Goal: Task Accomplishment & Management: Manage account settings

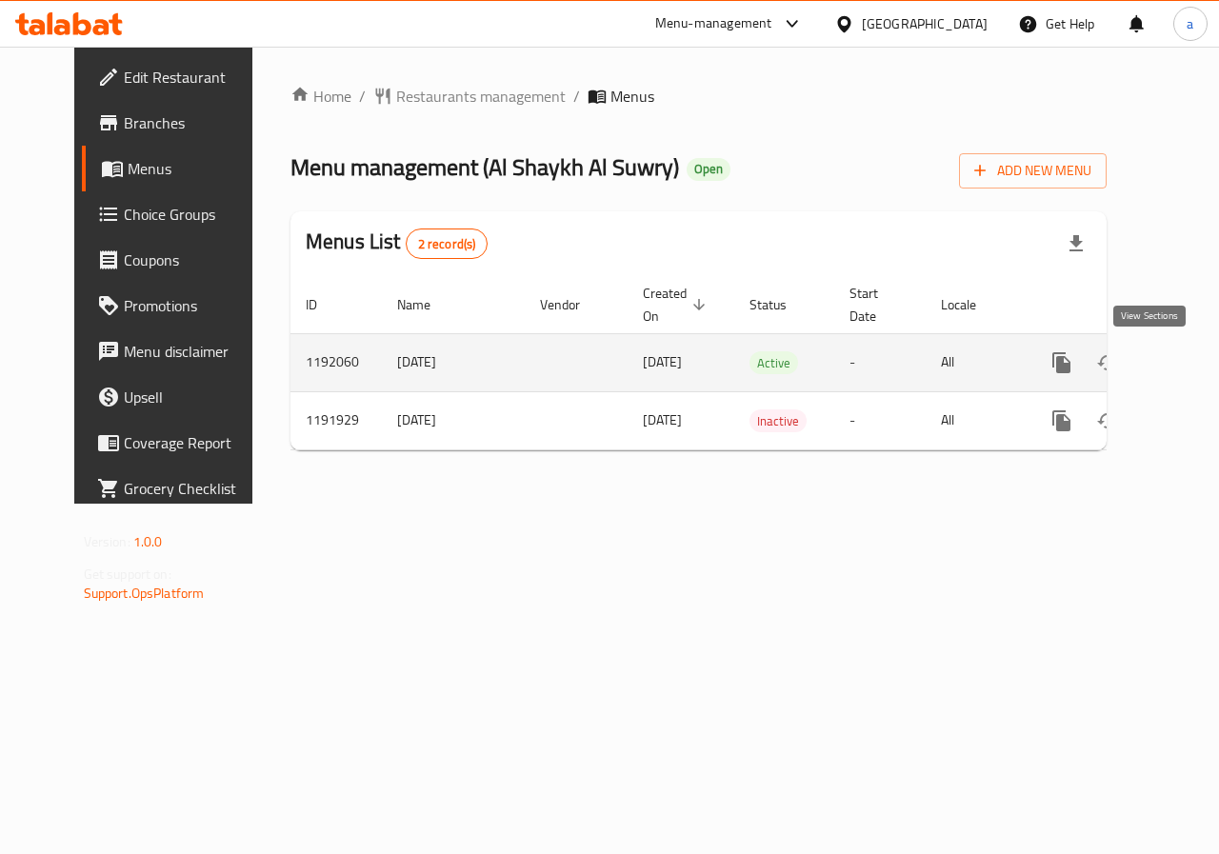
click at [1190, 363] on icon "enhanced table" at bounding box center [1198, 362] width 17 height 17
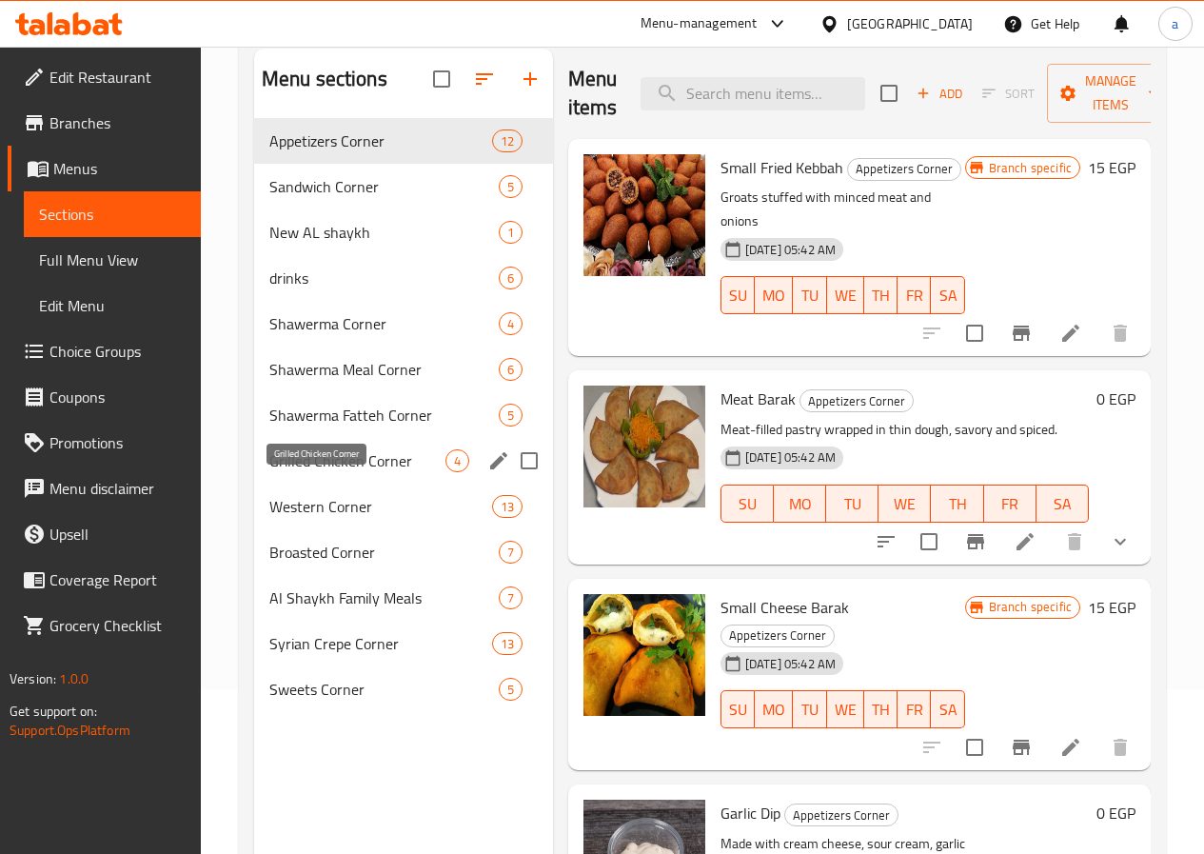
scroll to position [267, 0]
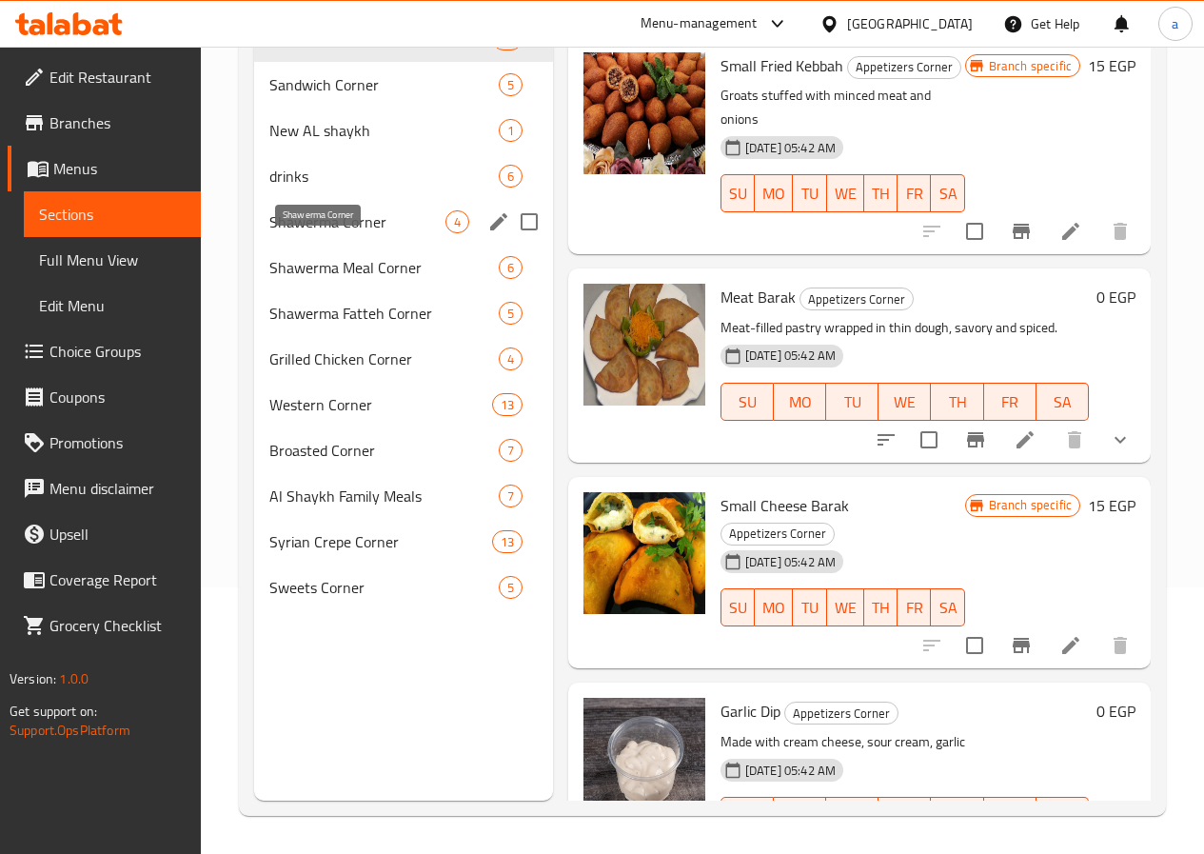
click at [324, 233] on span "Shawerma Corner" at bounding box center [357, 221] width 176 height 23
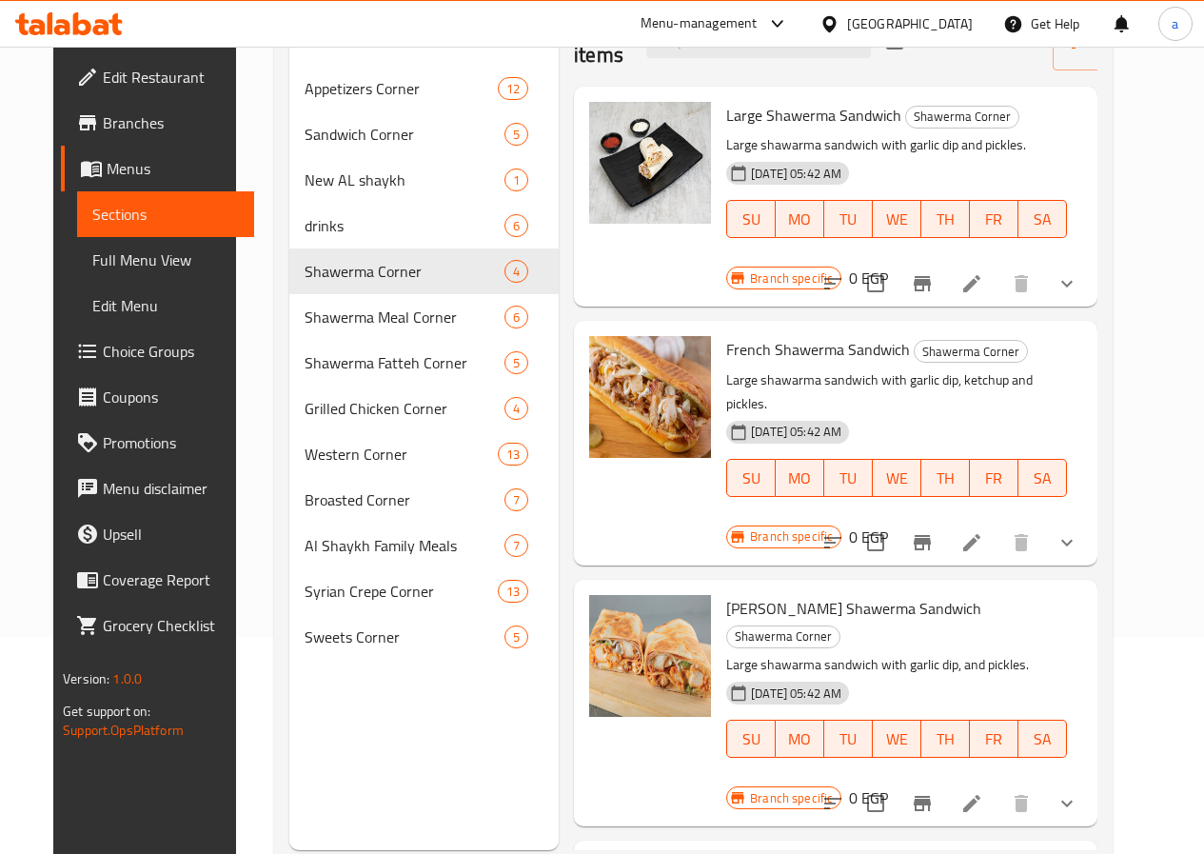
scroll to position [171, 0]
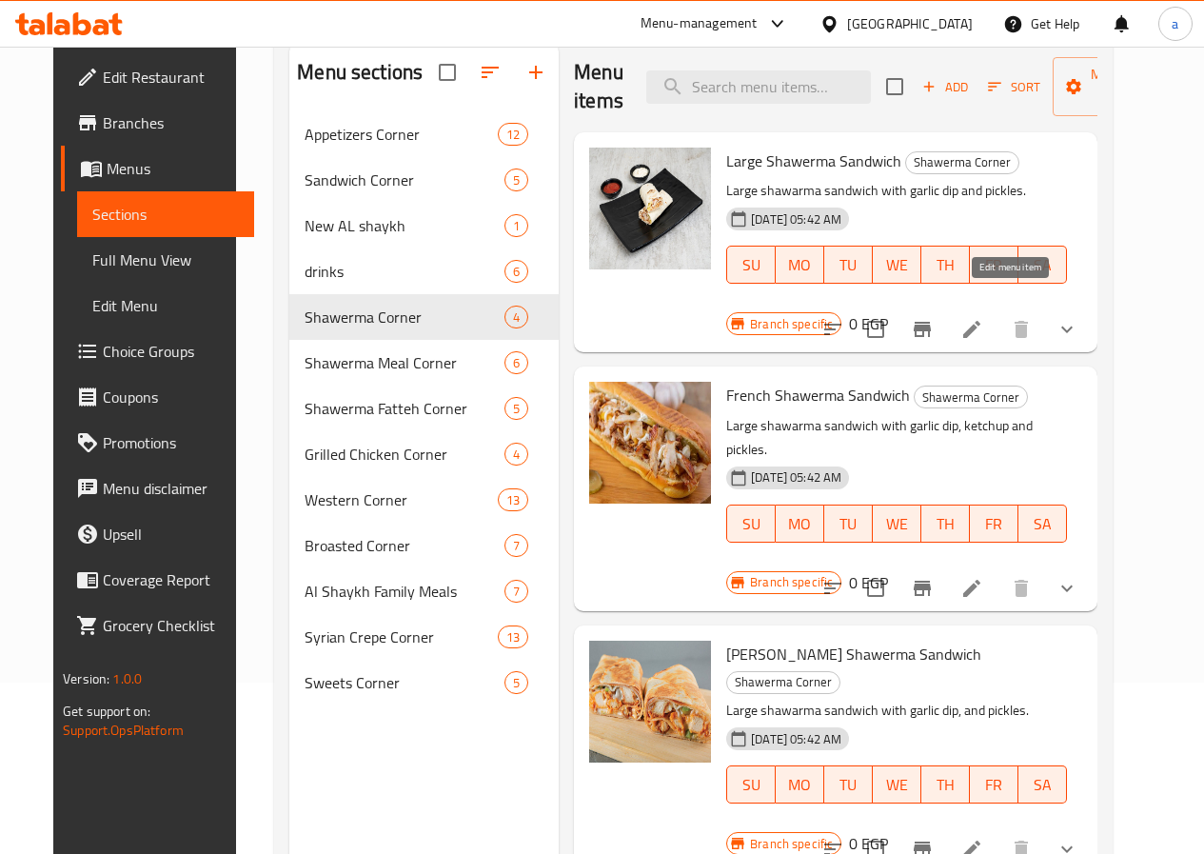
click at [983, 318] on icon at bounding box center [972, 329] width 23 height 23
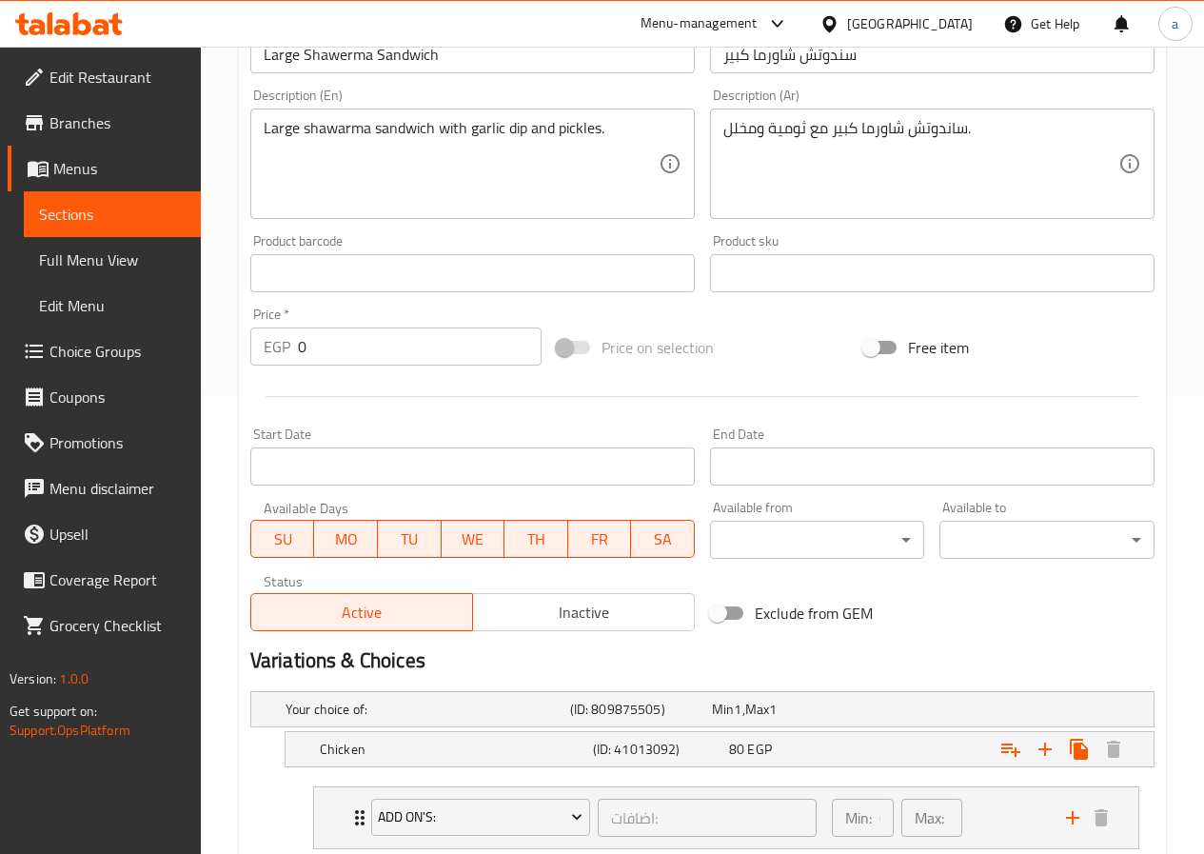
scroll to position [69, 0]
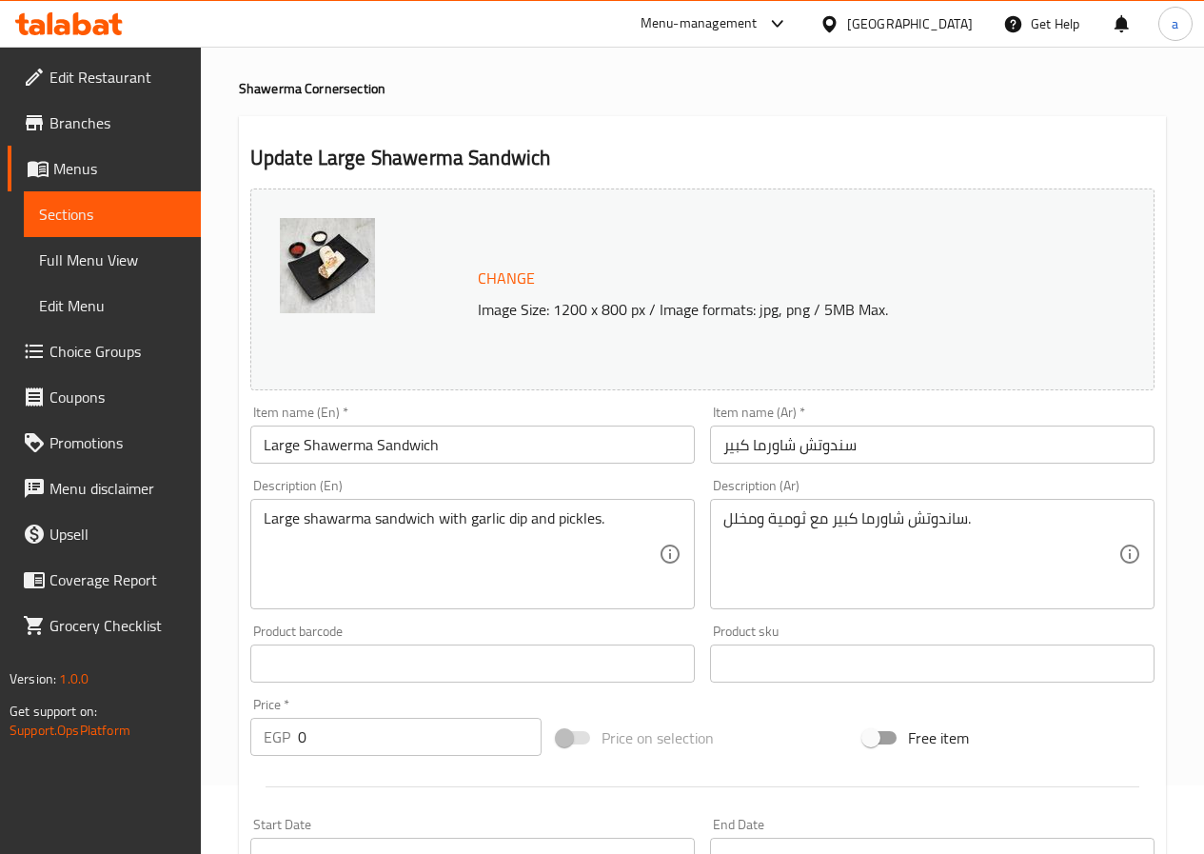
click at [105, 89] on span "Edit Restaurant" at bounding box center [118, 77] width 136 height 23
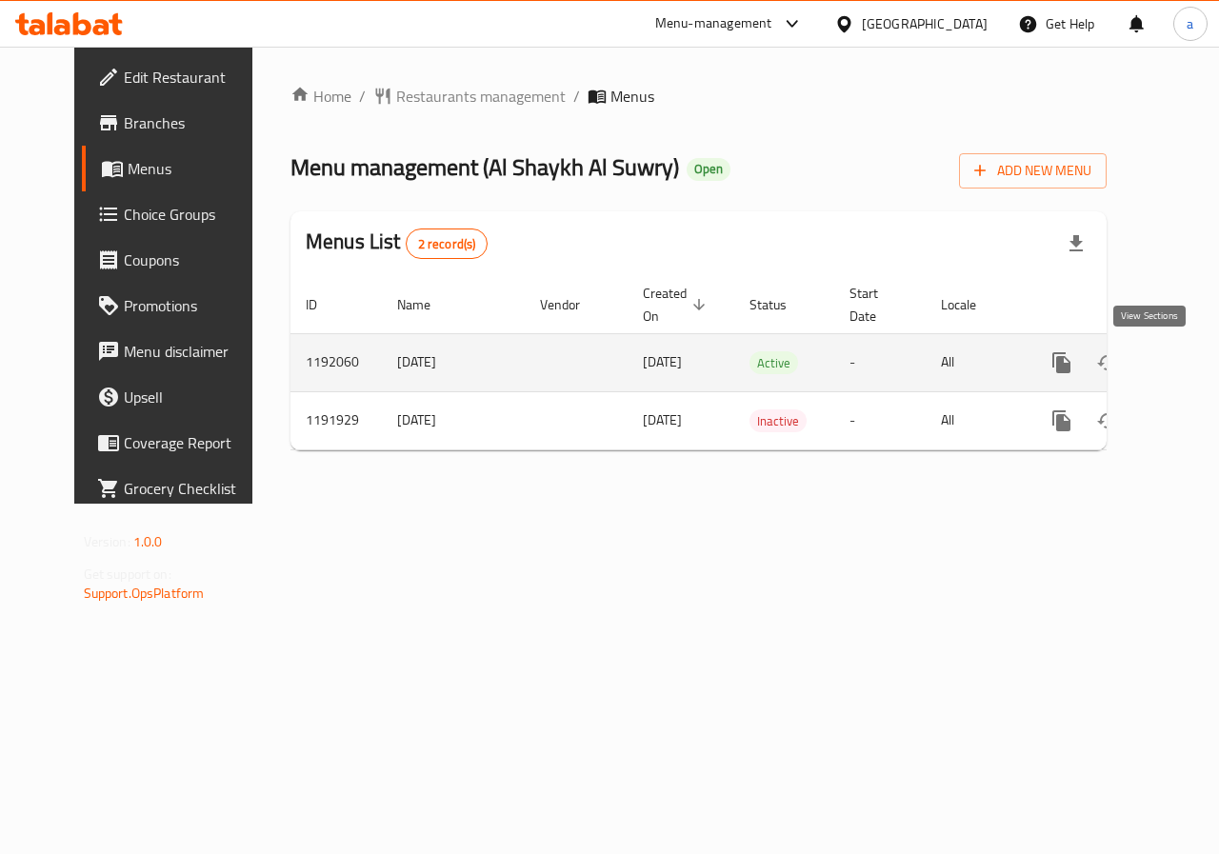
click at [1187, 367] on icon "enhanced table" at bounding box center [1198, 362] width 23 height 23
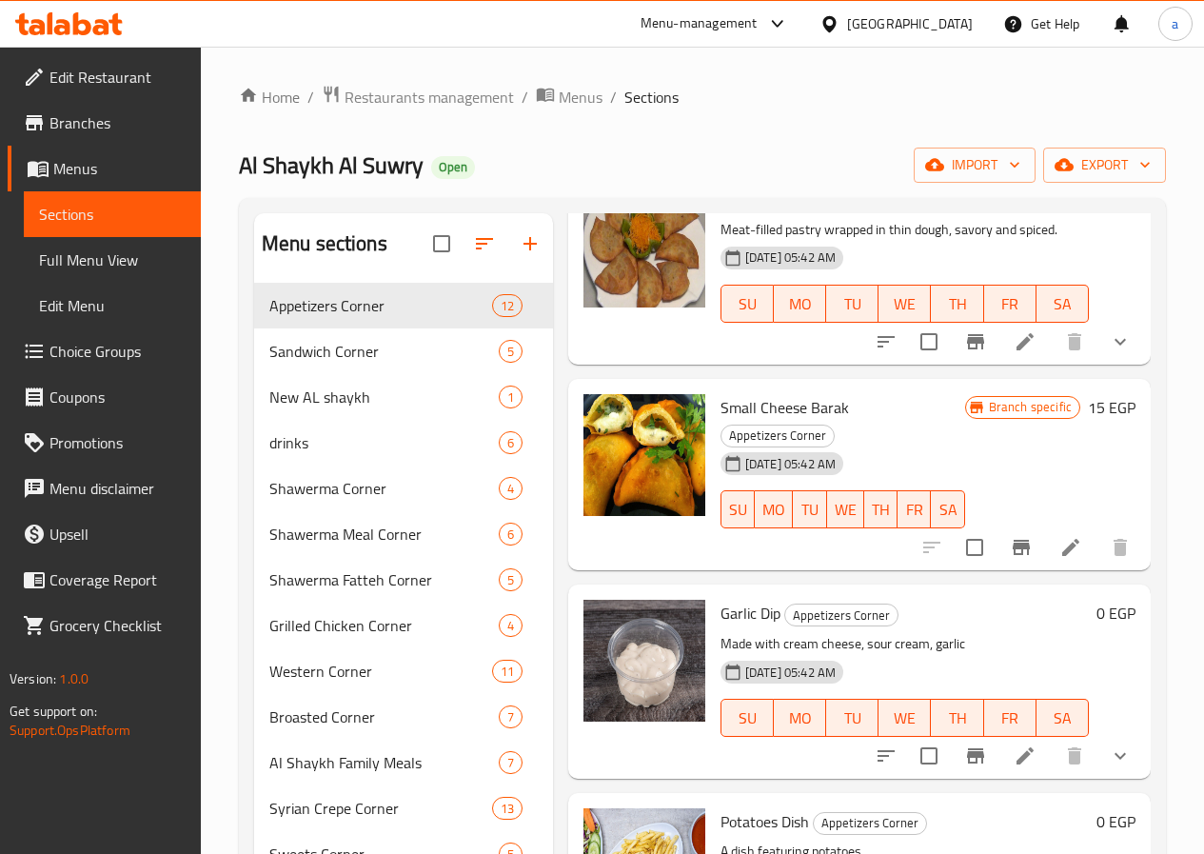
scroll to position [381, 0]
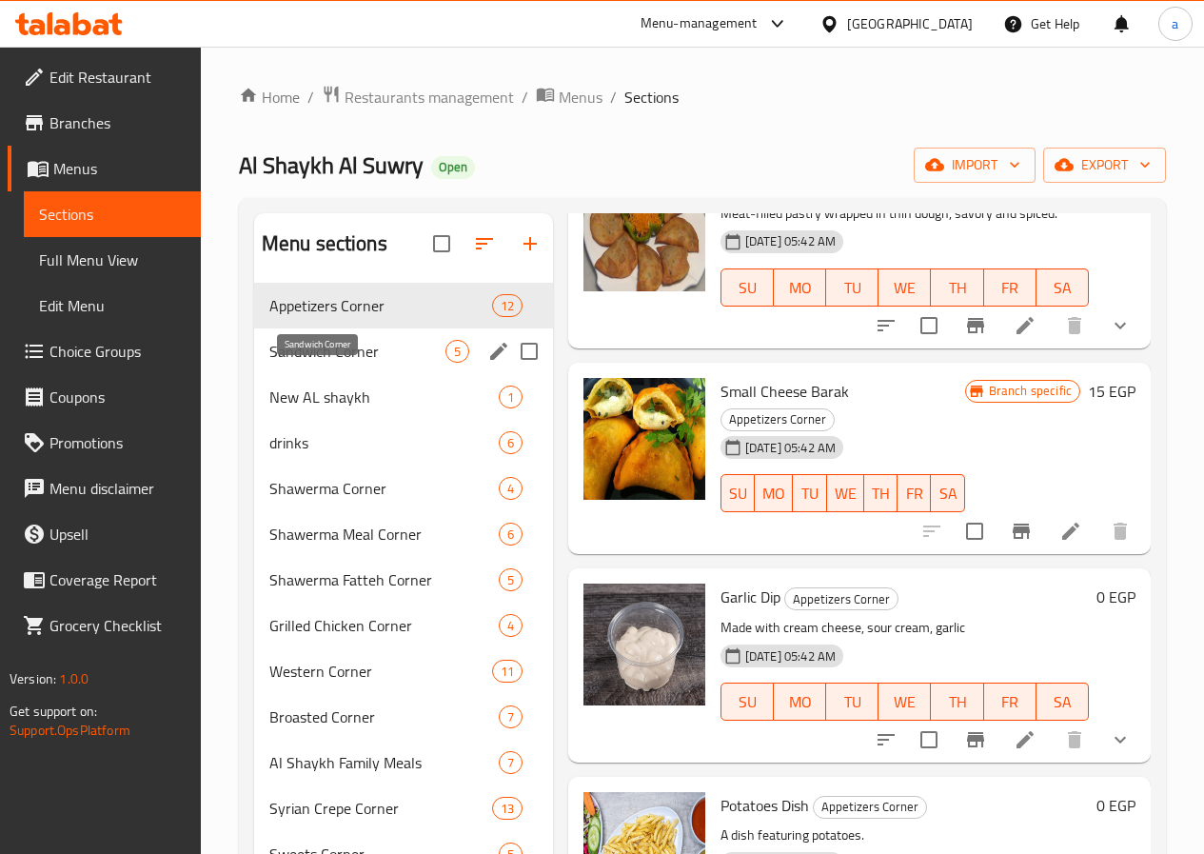
click at [336, 363] on span "Sandwich Corner" at bounding box center [357, 351] width 176 height 23
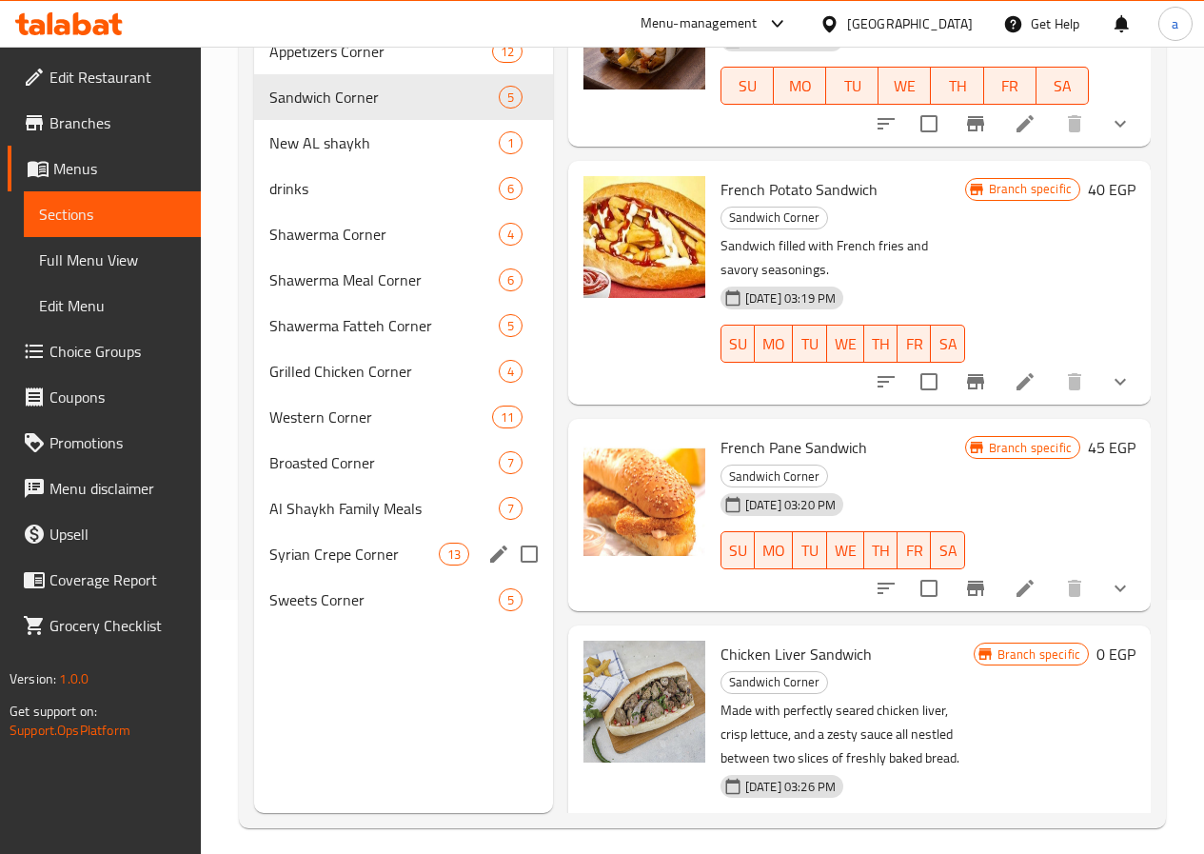
scroll to position [76, 0]
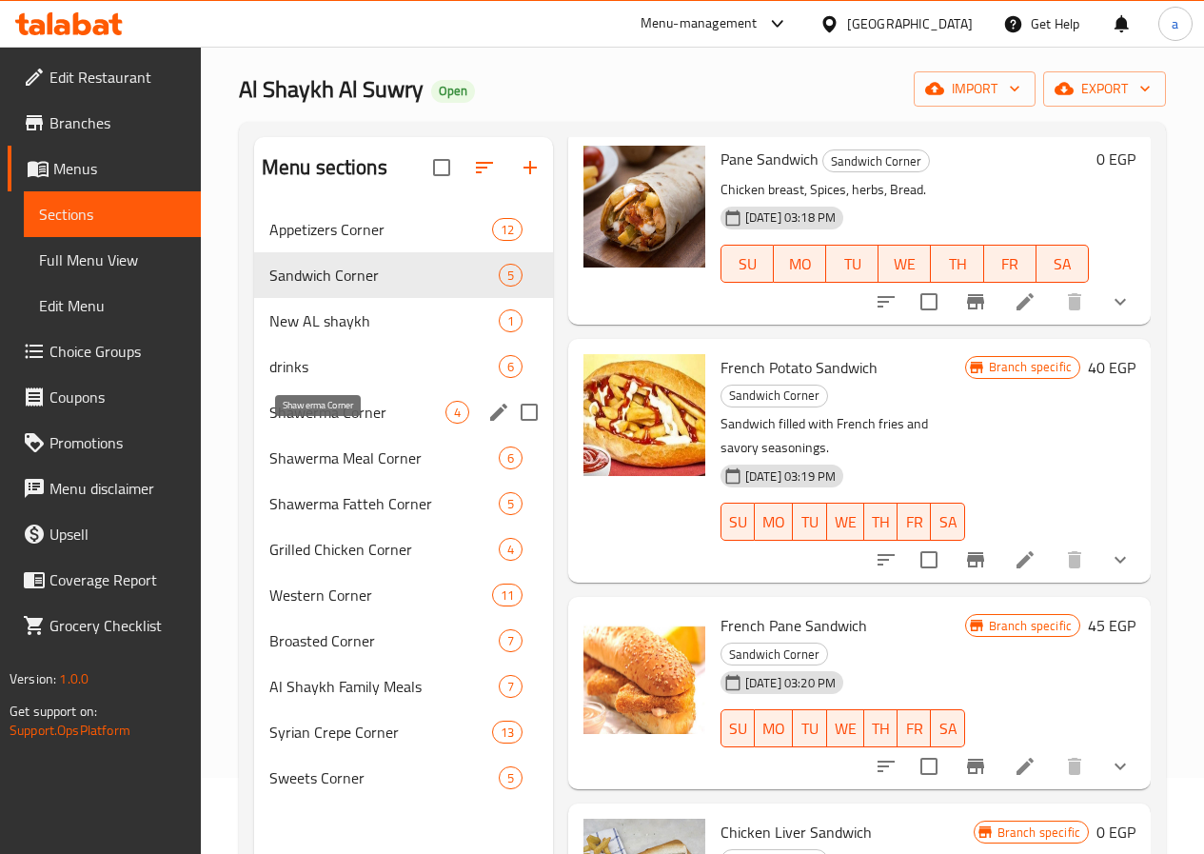
click at [328, 424] on span "Shawerma Corner" at bounding box center [357, 412] width 176 height 23
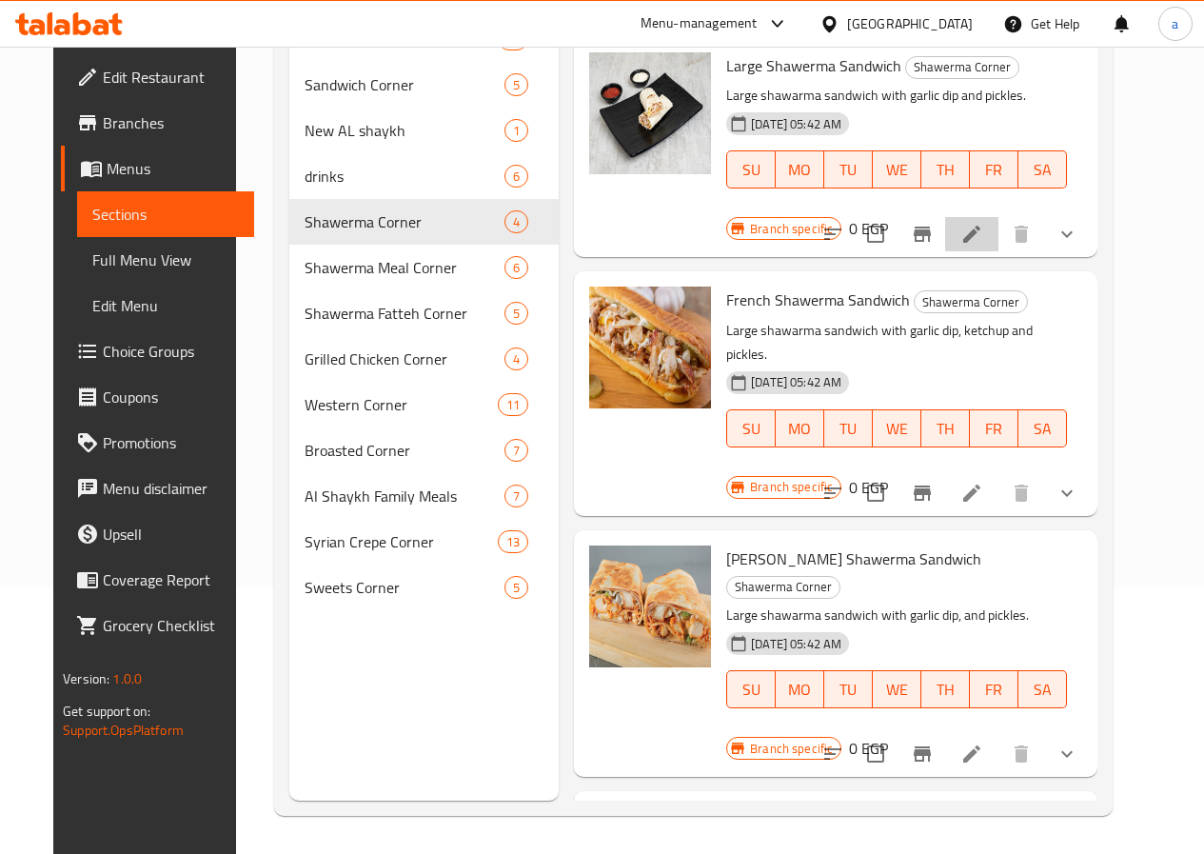
click at [999, 220] on li at bounding box center [971, 234] width 53 height 34
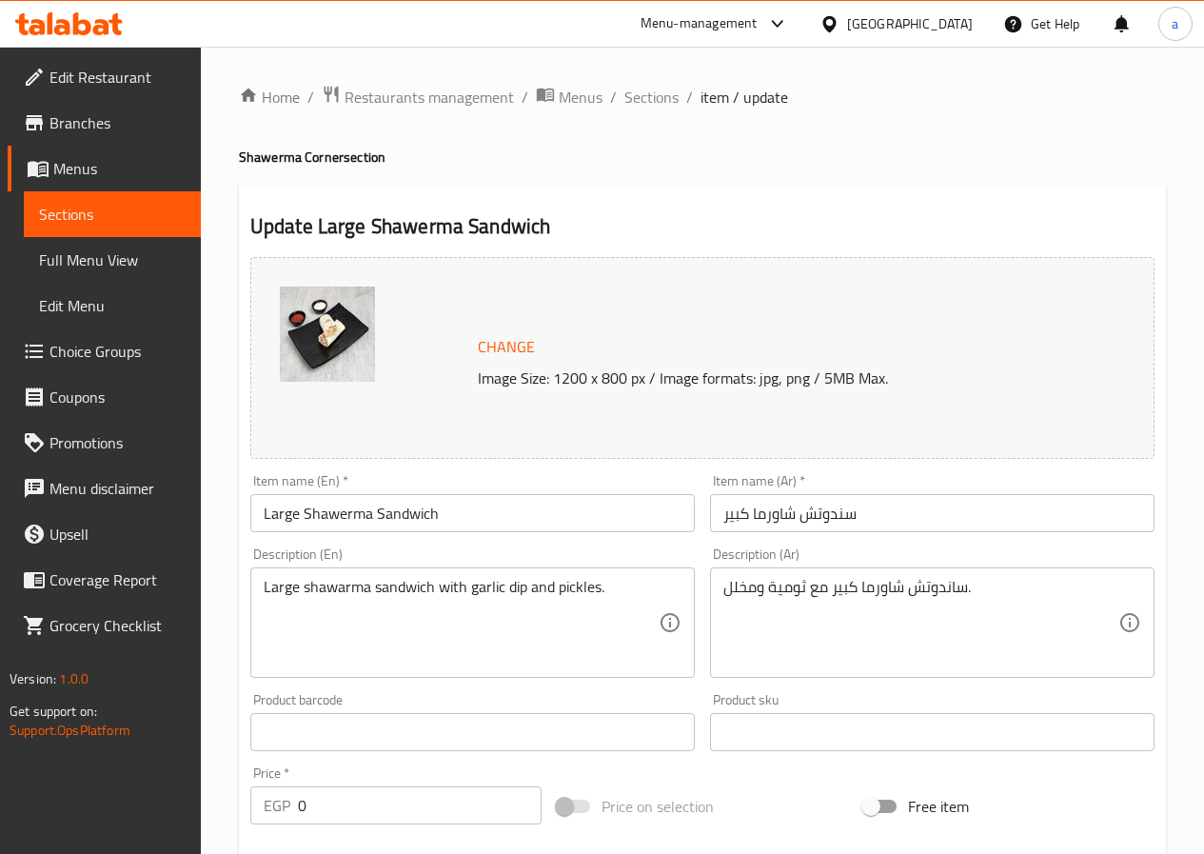
click at [101, 75] on span "Edit Restaurant" at bounding box center [118, 77] width 136 height 23
